Goal: Information Seeking & Learning: Learn about a topic

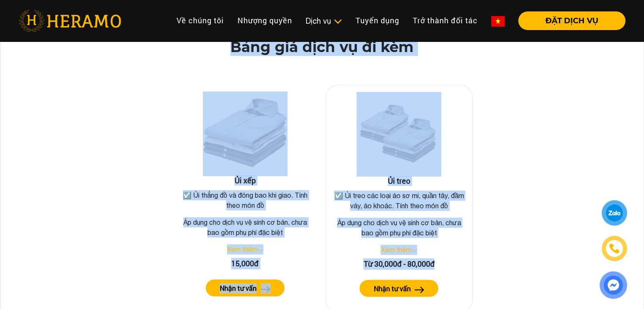
scroll to position [577, 0]
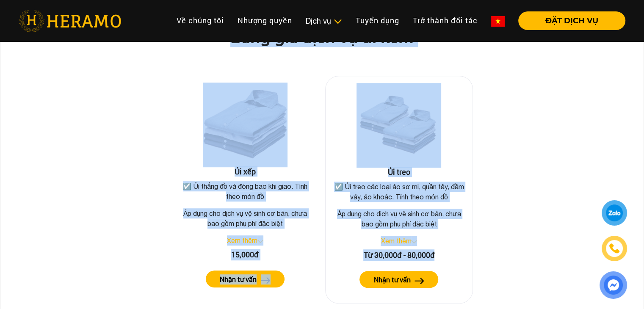
copy div "Lore ips dolo sit Ame con 69a/eli sedd eiu te inci utl 3 etd MAGN al eni ☑️ 8 a…"
drag, startPoint x: 254, startPoint y: 112, endPoint x: 341, endPoint y: 287, distance: 195.3
click at [341, 287] on div "Bảng giá giặt sấy Chỉ còn 99k/lần giặt khi sử dụng gói 4 lần HERA cơ bản ☑️ 1 l…" at bounding box center [321, 10] width 643 height 655
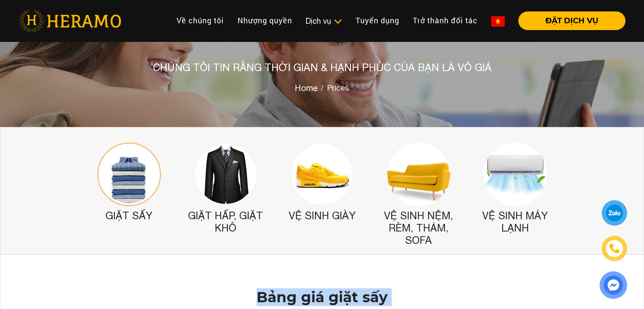
scroll to position [5, 0]
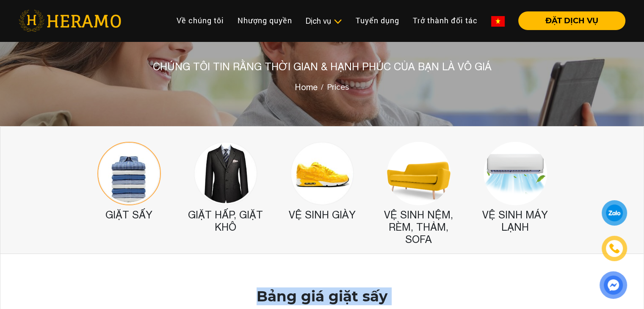
click at [227, 177] on img at bounding box center [226, 174] width 64 height 64
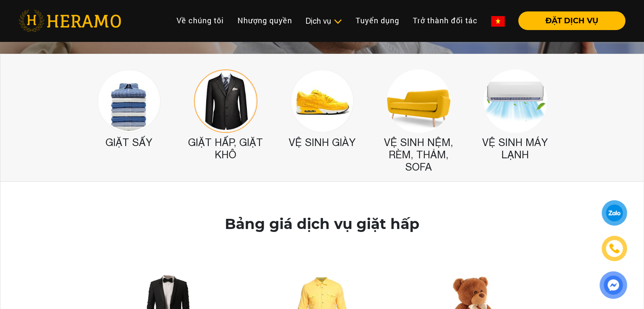
scroll to position [0, 0]
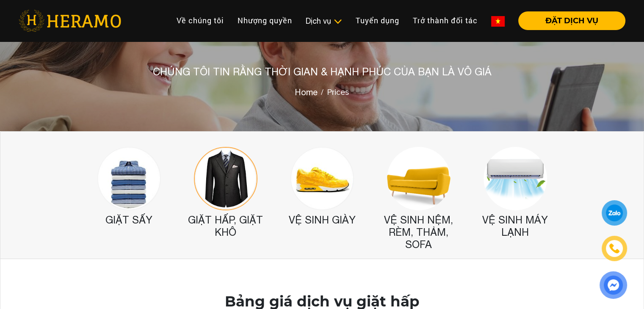
click at [327, 187] on img at bounding box center [323, 179] width 64 height 64
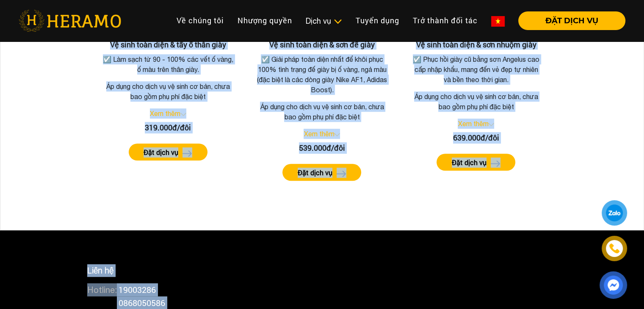
scroll to position [784, 0]
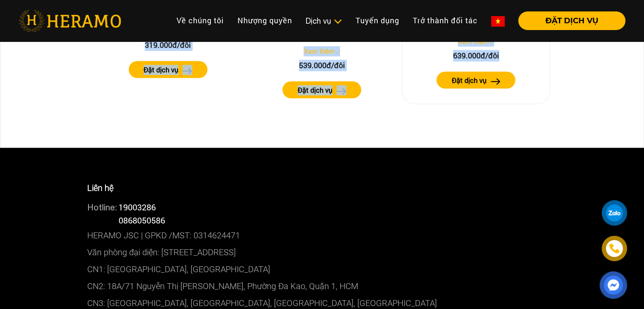
copy div "Lore ips dolo si am cons adip Eli sed 172d/eiu tem in utla etd 6 mag Al enim ad…"
drag, startPoint x: 213, startPoint y: 68, endPoint x: 503, endPoint y: 58, distance: 290.3
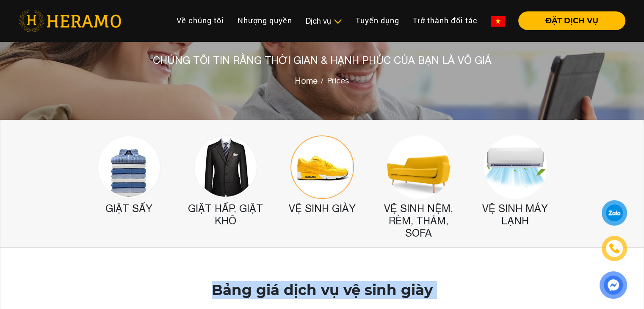
scroll to position [0, 0]
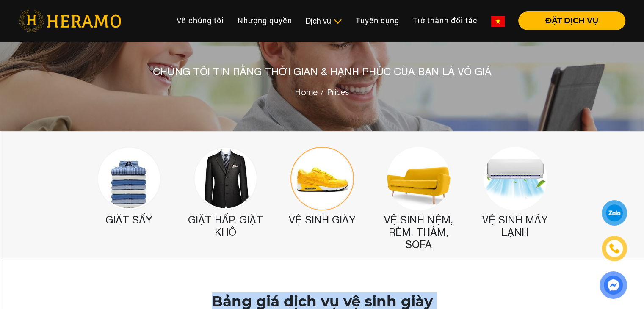
click at [425, 197] on img at bounding box center [419, 179] width 64 height 64
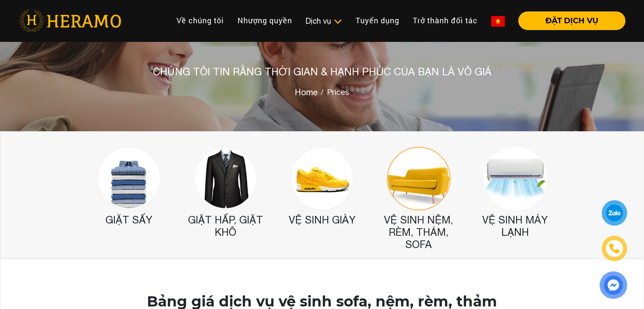
click at [130, 194] on img at bounding box center [129, 179] width 64 height 64
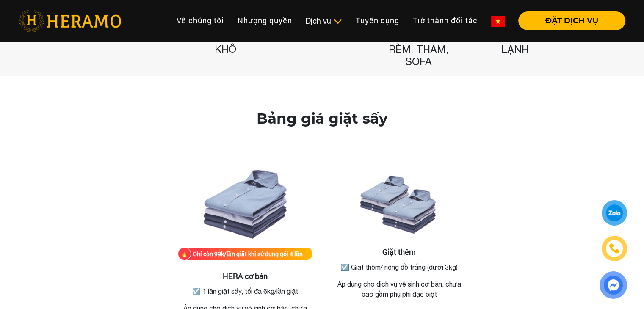
scroll to position [127, 0]
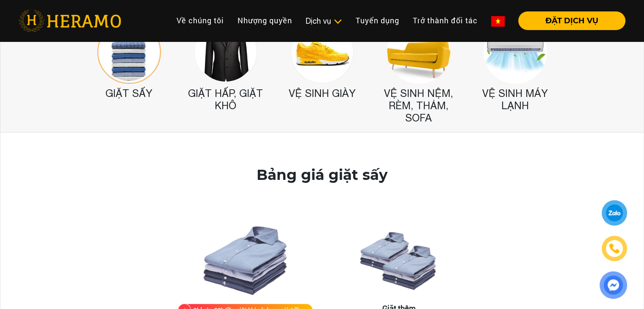
click at [221, 98] on h2 "Giặt Hấp, giặt khô" at bounding box center [226, 99] width 84 height 25
click at [225, 69] on img at bounding box center [226, 52] width 64 height 64
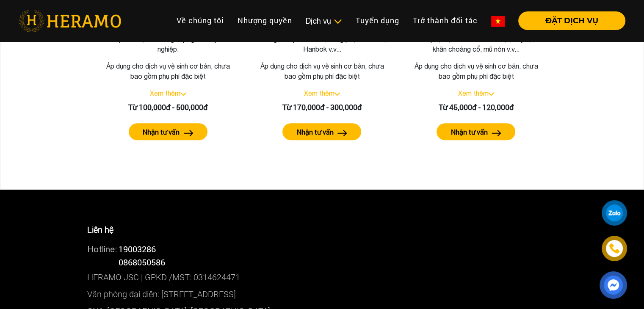
scroll to position [518, 0]
